Goal: Navigation & Orientation: Understand site structure

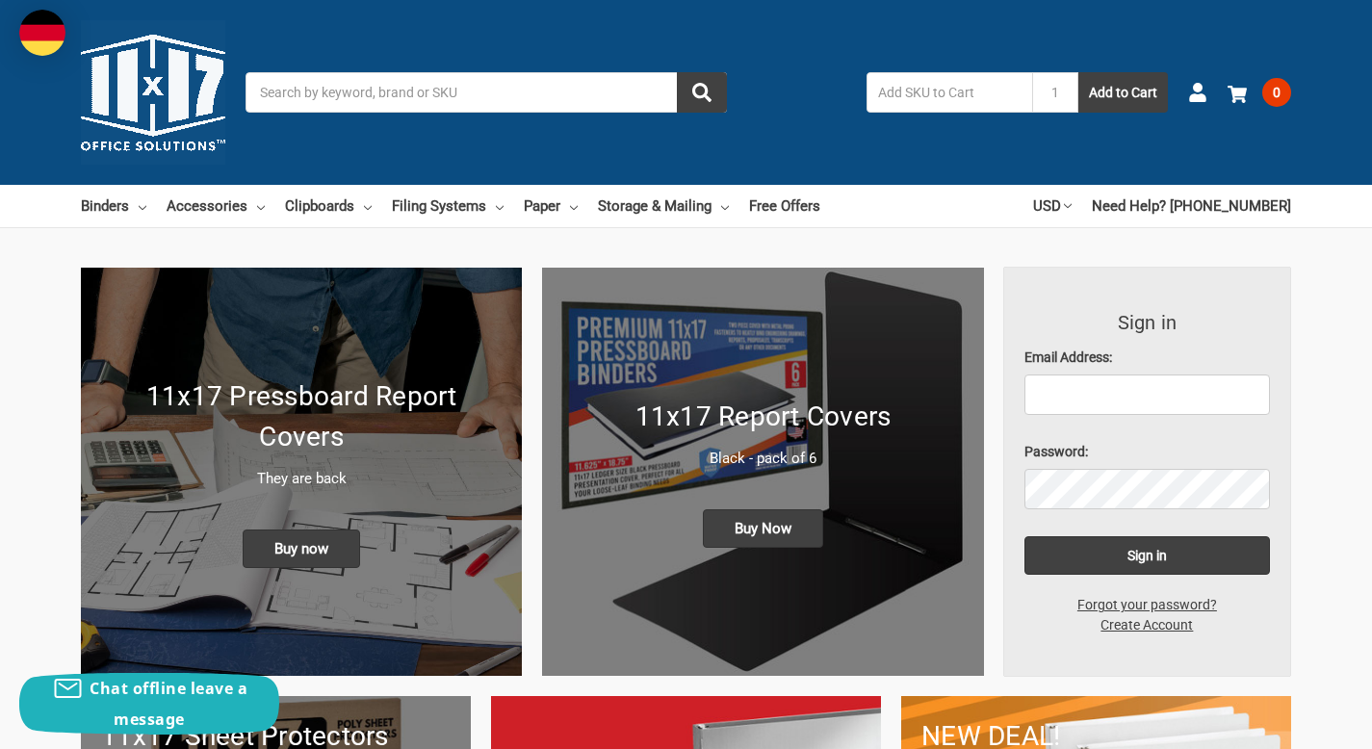
scroll to position [5169, 0]
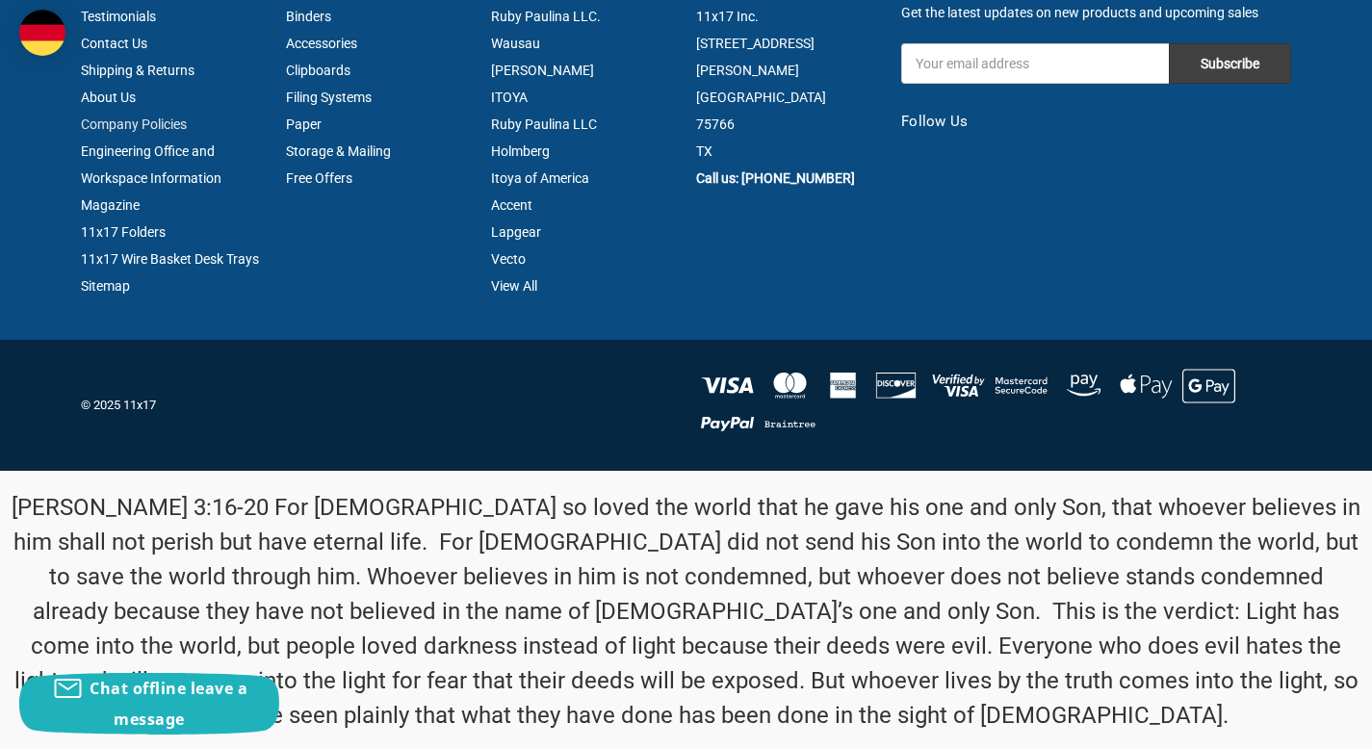
click at [134, 117] on link "Company Policies" at bounding box center [134, 124] width 106 height 15
click at [147, 144] on link "Engineering Office and Workspace Information Magazine" at bounding box center [151, 178] width 141 height 69
